Goal: Task Accomplishment & Management: Manage account settings

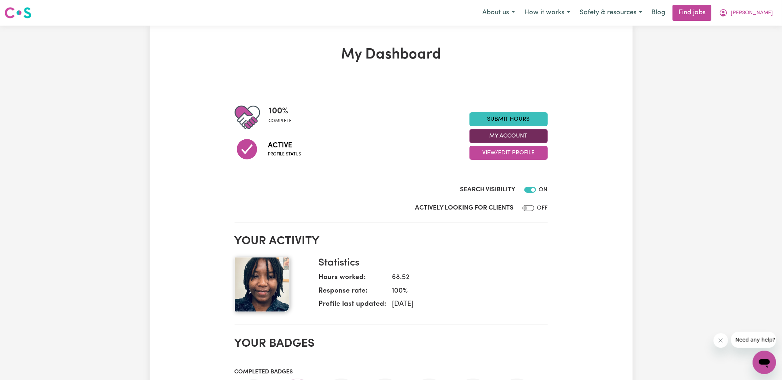
click at [498, 135] on button "My Account" at bounding box center [508, 136] width 78 height 14
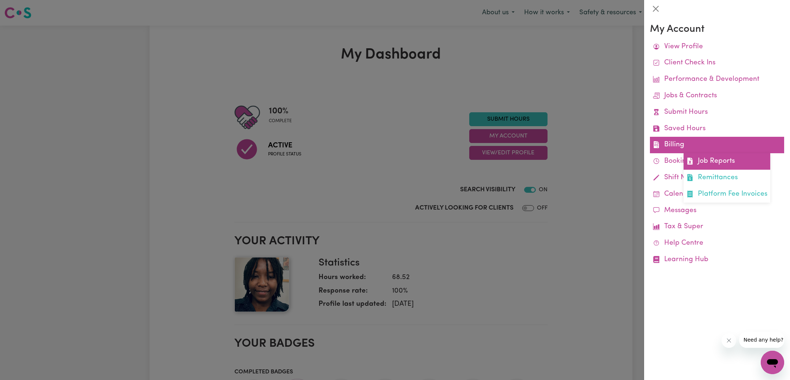
click at [696, 161] on link "Job Reports" at bounding box center [727, 161] width 87 height 16
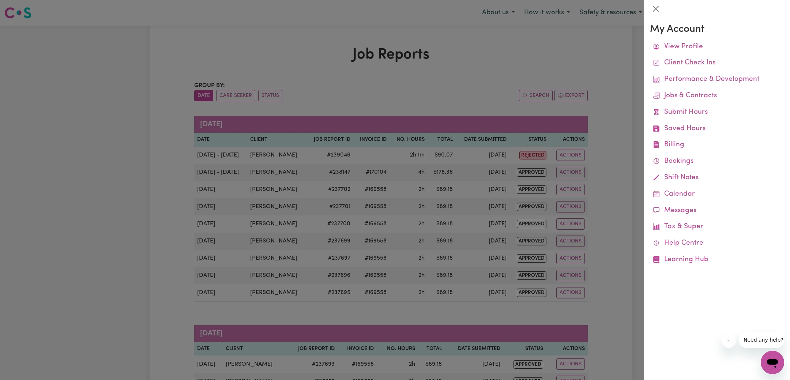
click at [501, 60] on div at bounding box center [395, 190] width 790 height 380
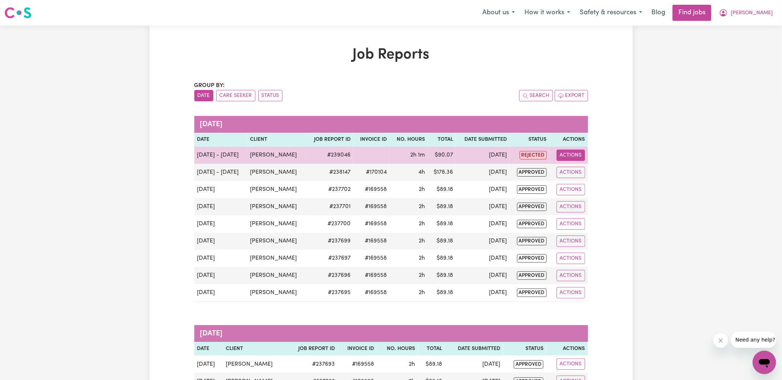
click at [576, 156] on button "Actions" at bounding box center [570, 155] width 29 height 11
click at [577, 170] on link "View Job Report" at bounding box center [588, 172] width 63 height 15
select select "pm"
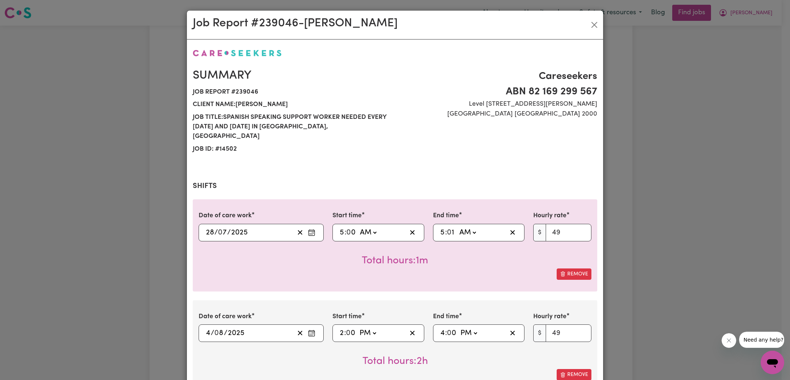
select select "49-Weekday"
click at [448, 227] on input "1" at bounding box center [451, 232] width 9 height 11
click at [669, 223] on div "Job Report # 239046 - [PERSON_NAME] Summary Job report # 239046 Client name: [P…" at bounding box center [395, 190] width 790 height 380
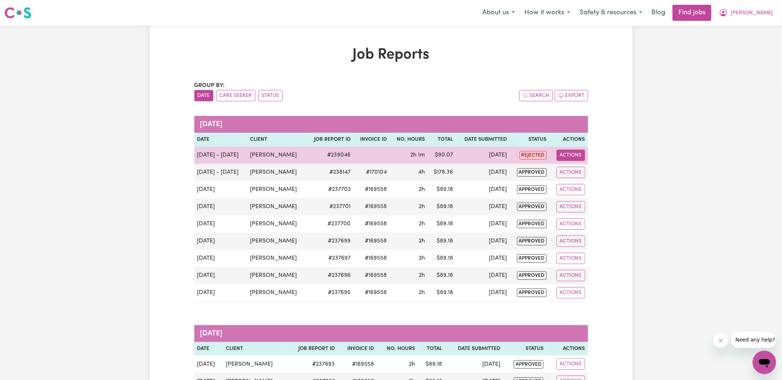
click at [571, 158] on button "Actions" at bounding box center [570, 155] width 29 height 11
click at [577, 172] on link "View Job Report" at bounding box center [588, 172] width 63 height 15
select select "49-Weekday"
select select "pm"
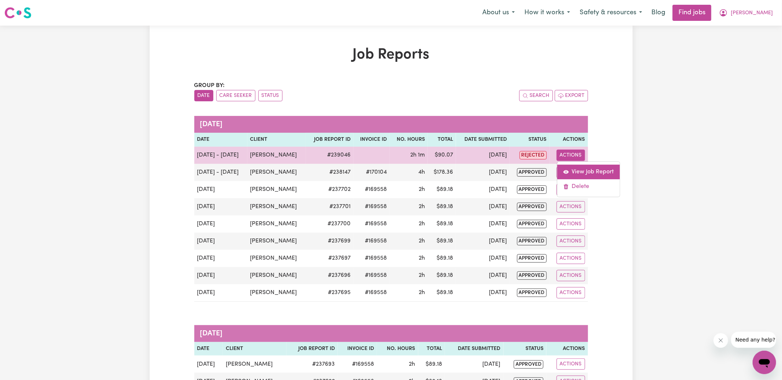
select select "49-Weekday"
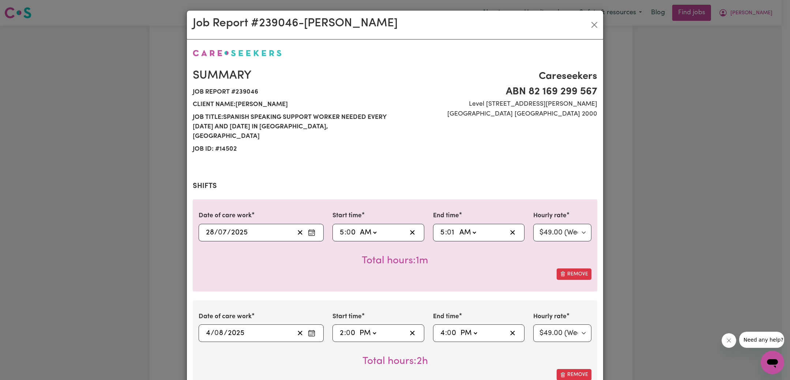
click at [366, 227] on select "AM PM" at bounding box center [368, 232] width 20 height 11
select select "pm"
click at [358, 227] on select "AM PM" at bounding box center [368, 232] width 20 height 11
click at [339, 227] on input "5" at bounding box center [341, 232] width 5 height 11
type input "14:00"
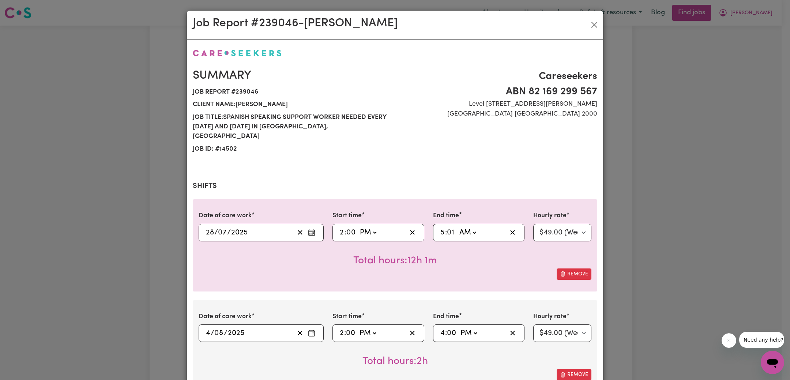
type input "2"
click at [440, 227] on input "5" at bounding box center [442, 232] width 5 height 11
type input "04:01"
type input "4"
click at [470, 227] on select "AM PM" at bounding box center [468, 232] width 20 height 11
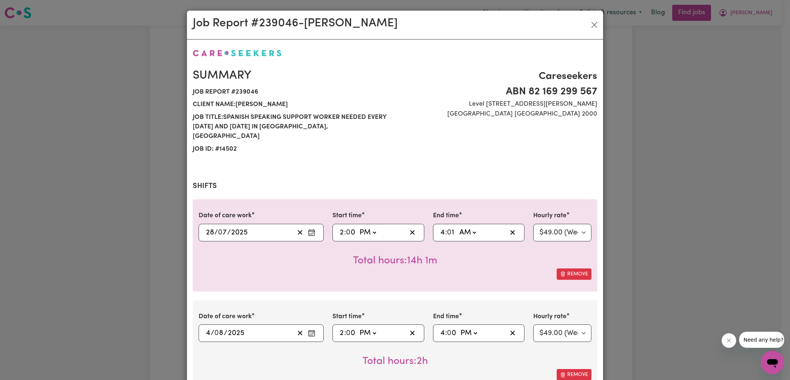
select select "pm"
click at [458, 227] on select "AM PM" at bounding box center [468, 232] width 20 height 11
click at [448, 227] on input "1" at bounding box center [451, 232] width 9 height 11
type input "16:10"
type input "10"
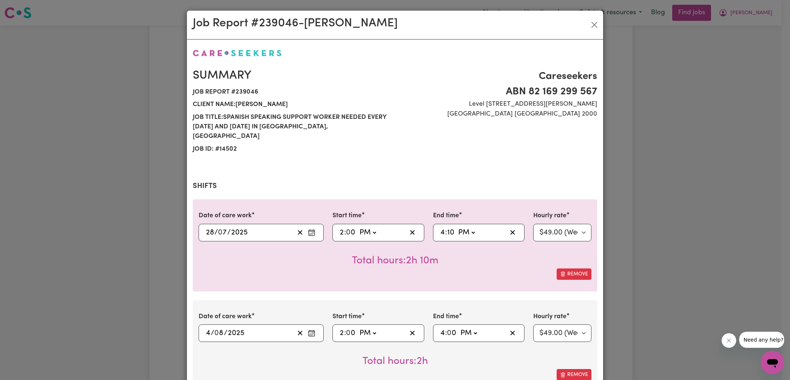
type input "16:01"
type input "1"
type input "16:00"
type input "0"
click at [448, 138] on div "Careseekers ABN 82 169 299 [STREET_ADDRESS][PERSON_NAME]" at bounding box center [498, 112] width 207 height 87
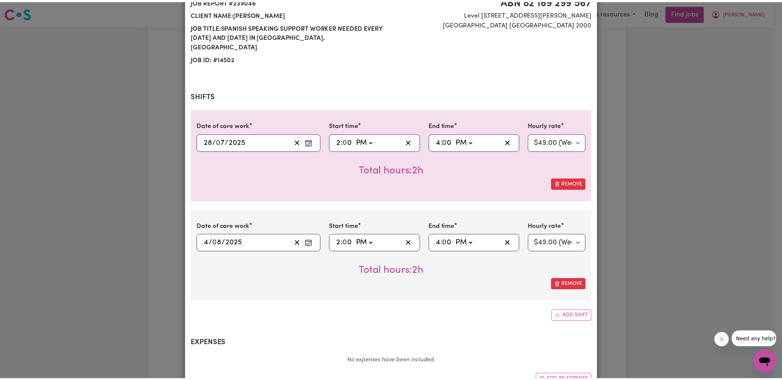
scroll to position [261, 0]
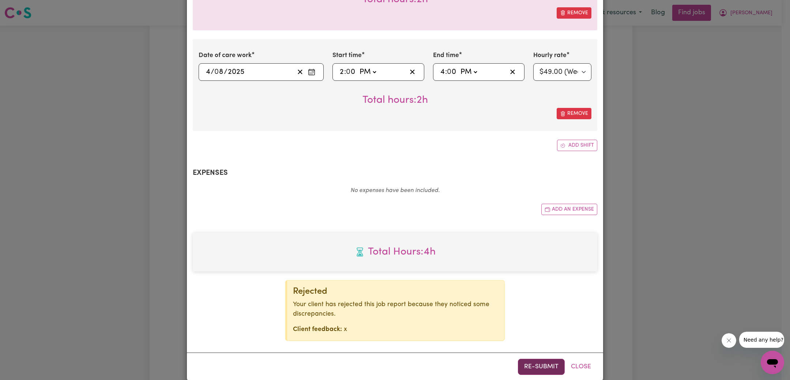
click at [534, 359] on button "Re-submit" at bounding box center [541, 367] width 47 height 16
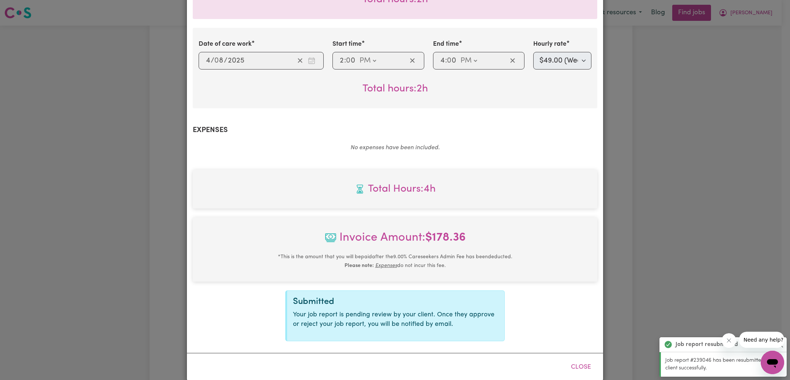
click at [677, 197] on div "Job Report # 239046 - [PERSON_NAME] Summary Job report # 239046 Client name: [P…" at bounding box center [395, 190] width 790 height 380
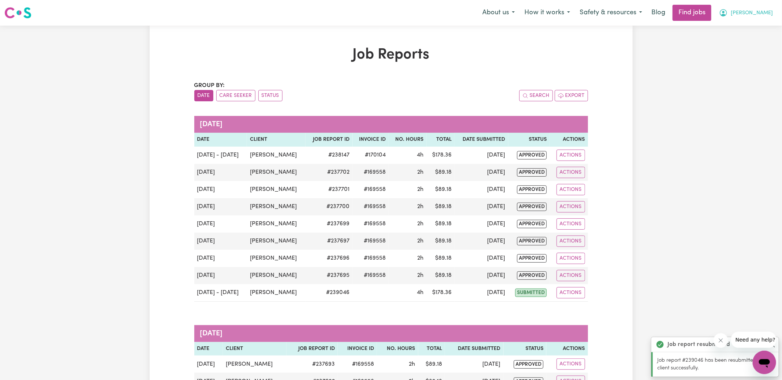
click at [727, 14] on icon "My Account" at bounding box center [723, 12] width 9 height 9
click at [731, 53] on link "Logout" at bounding box center [748, 56] width 58 height 14
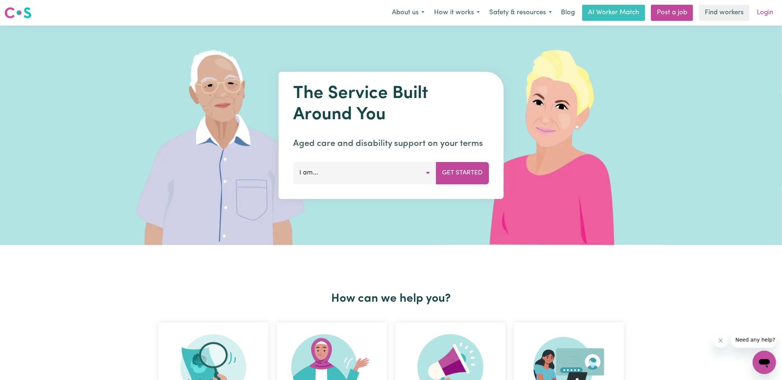
click at [769, 11] on link "Login" at bounding box center [764, 13] width 25 height 16
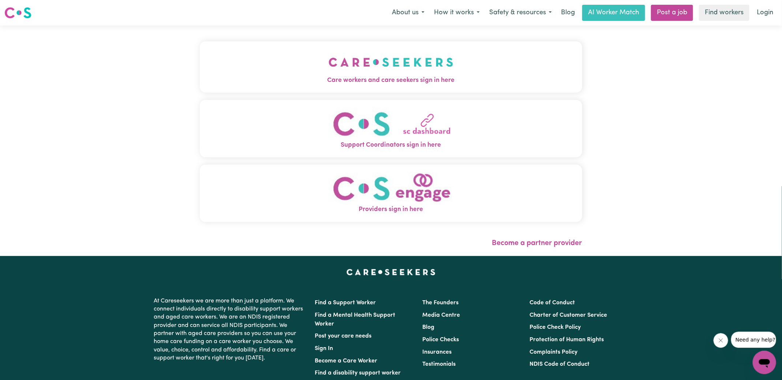
click at [353, 73] on img "Care workers and care seekers sign in here" at bounding box center [390, 62] width 125 height 27
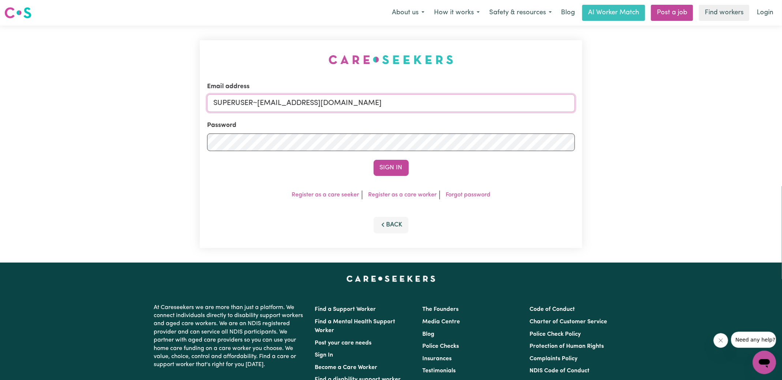
click at [512, 135] on form "Email address SUPERUSER~[EMAIL_ADDRESS][DOMAIN_NAME] Password Sign In" at bounding box center [391, 129] width 368 height 94
type input "[EMAIL_ADDRESS][DOMAIN_NAME]"
click at [373, 160] on button "Sign In" at bounding box center [390, 168] width 35 height 16
